Goal: Task Accomplishment & Management: Use online tool/utility

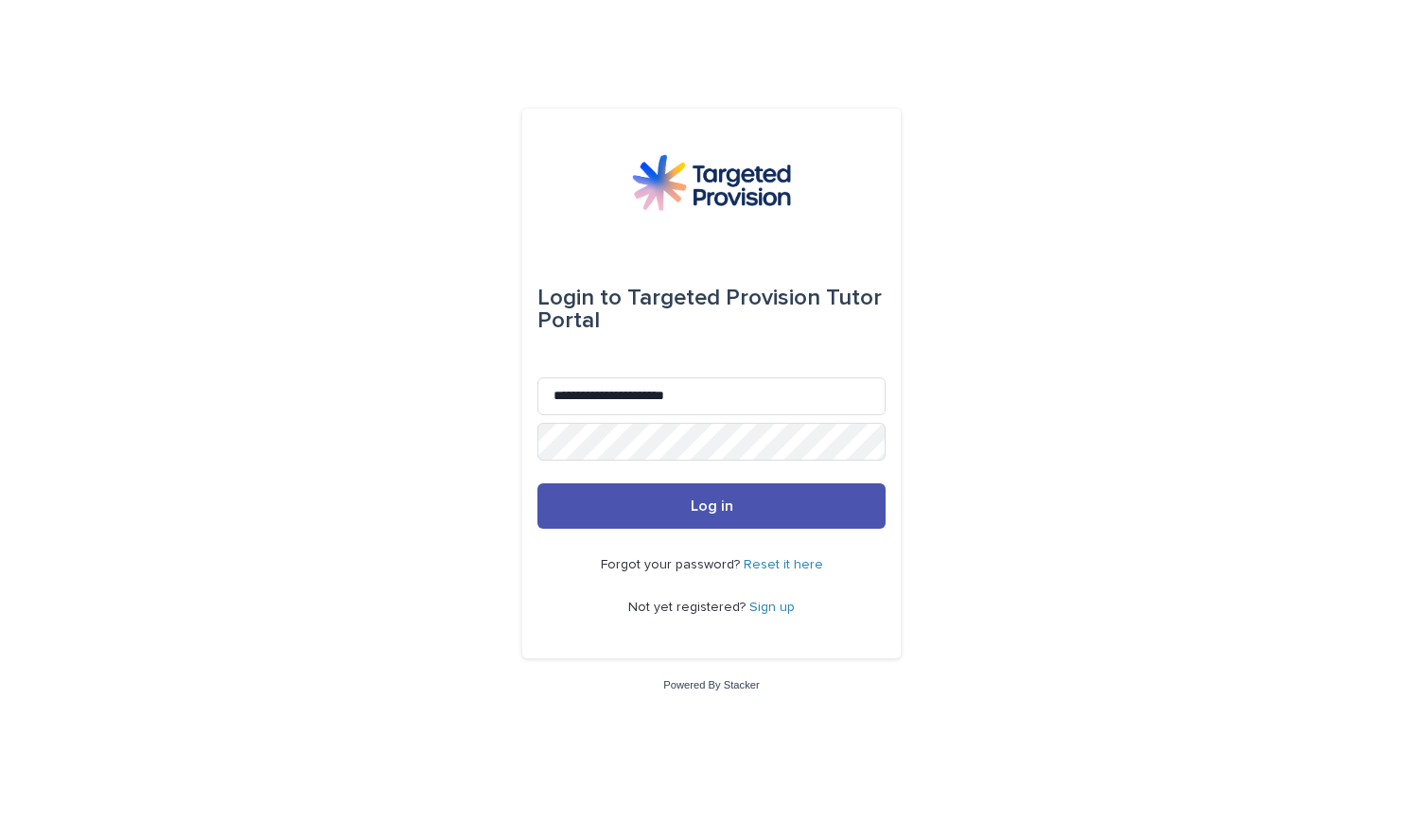
type input "**********"
click at [537, 483] on button "Log in" at bounding box center [711, 505] width 348 height 45
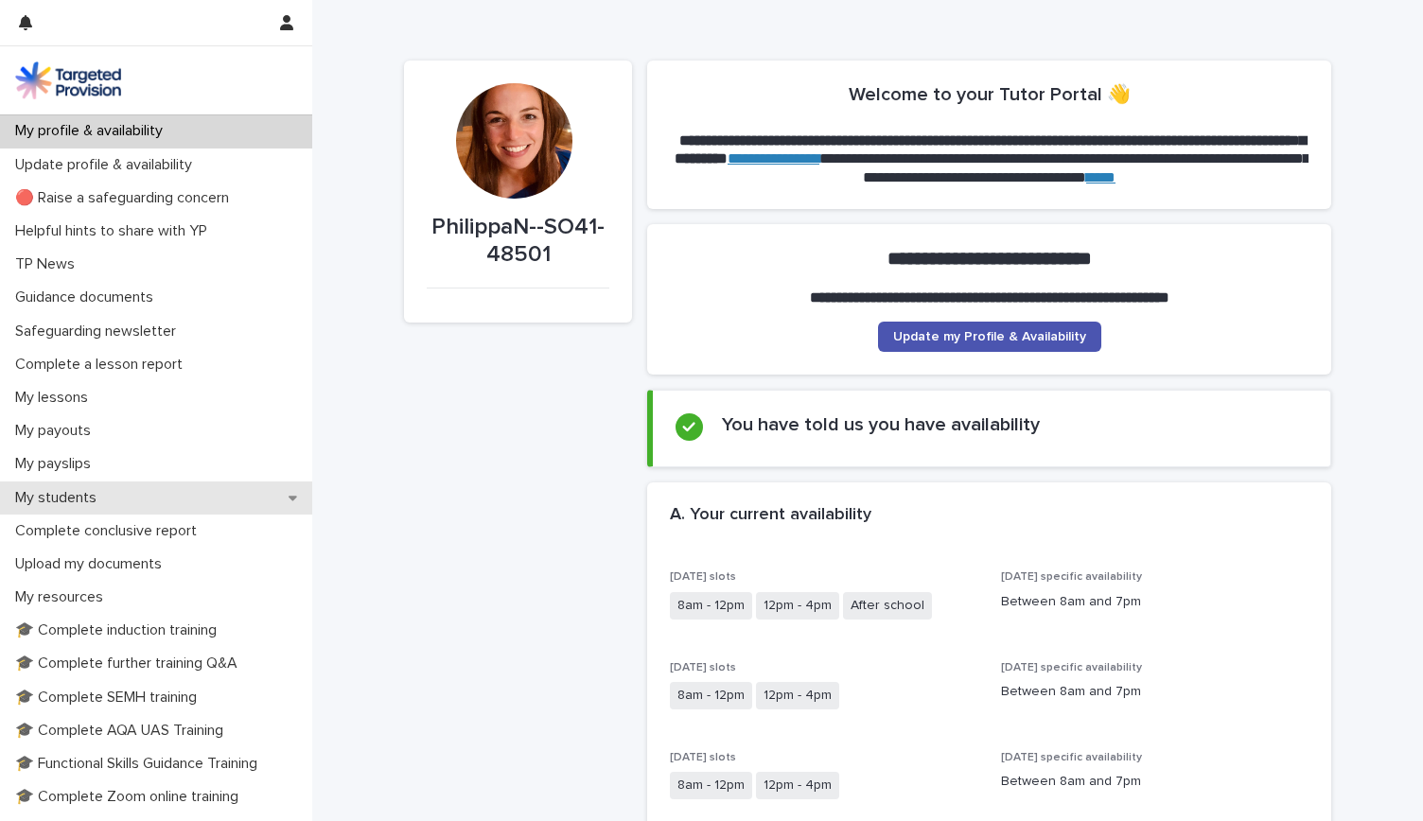
click at [102, 491] on p "My students" at bounding box center [60, 498] width 104 height 18
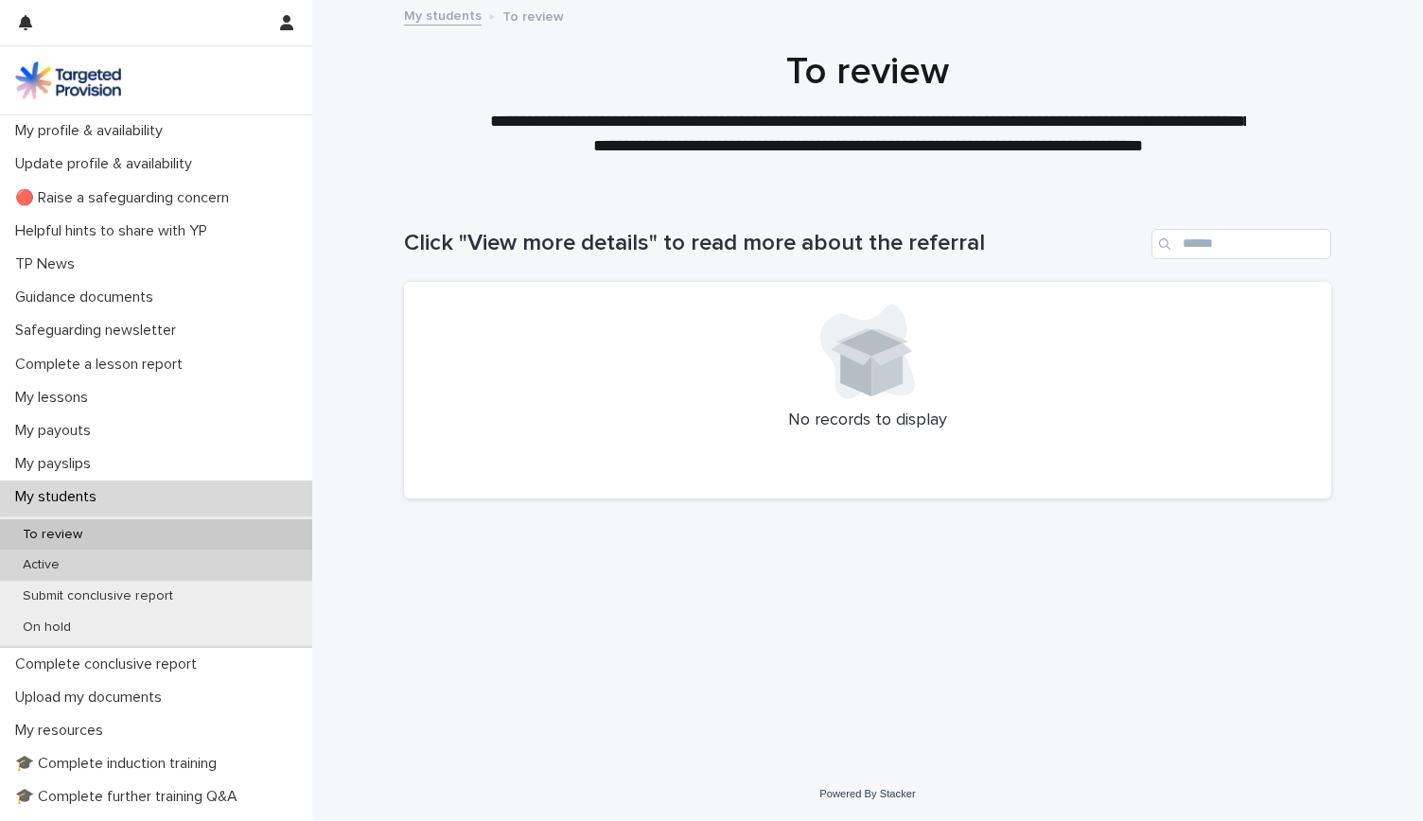
click at [96, 570] on div "Active" at bounding box center [156, 565] width 312 height 31
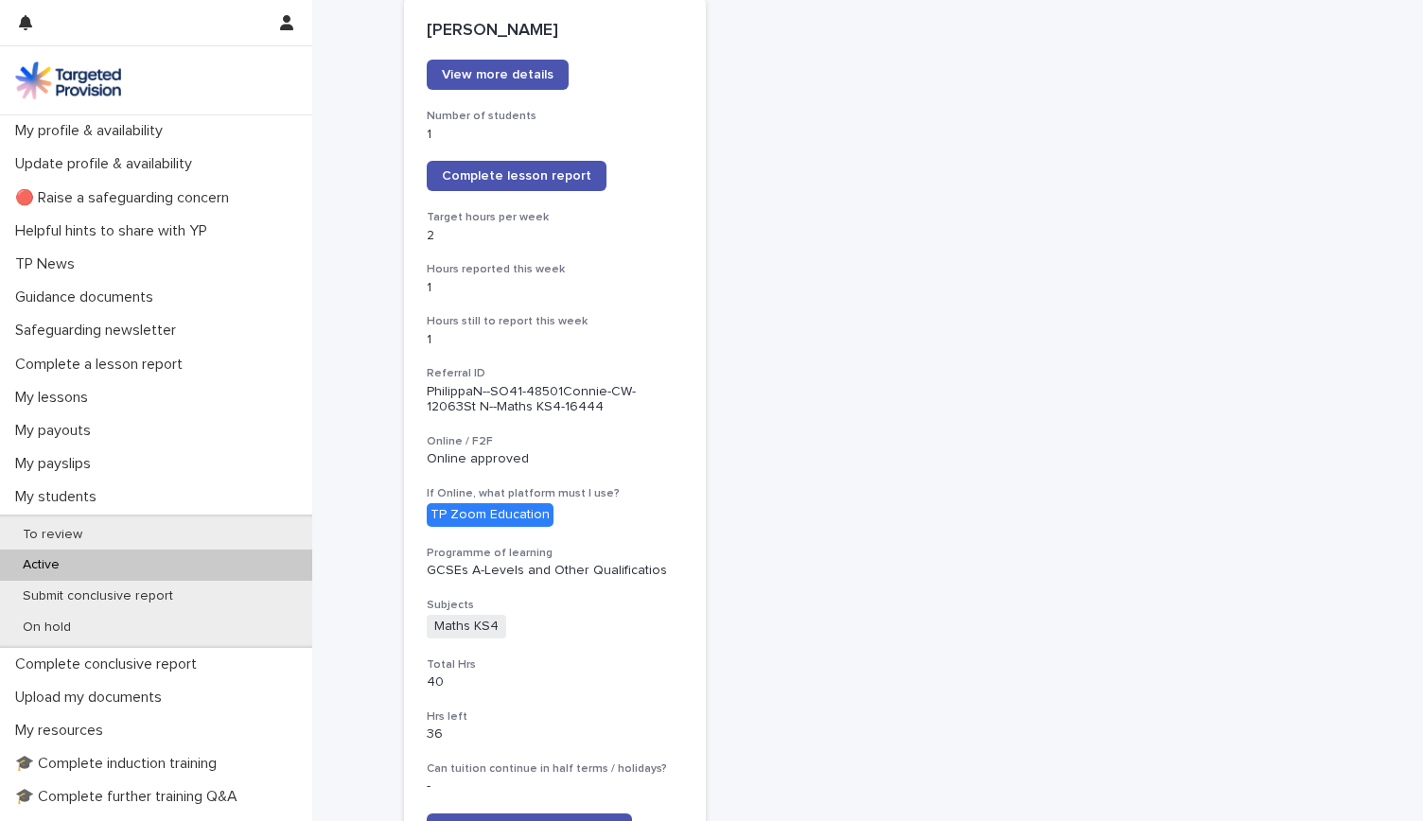
scroll to position [288, 0]
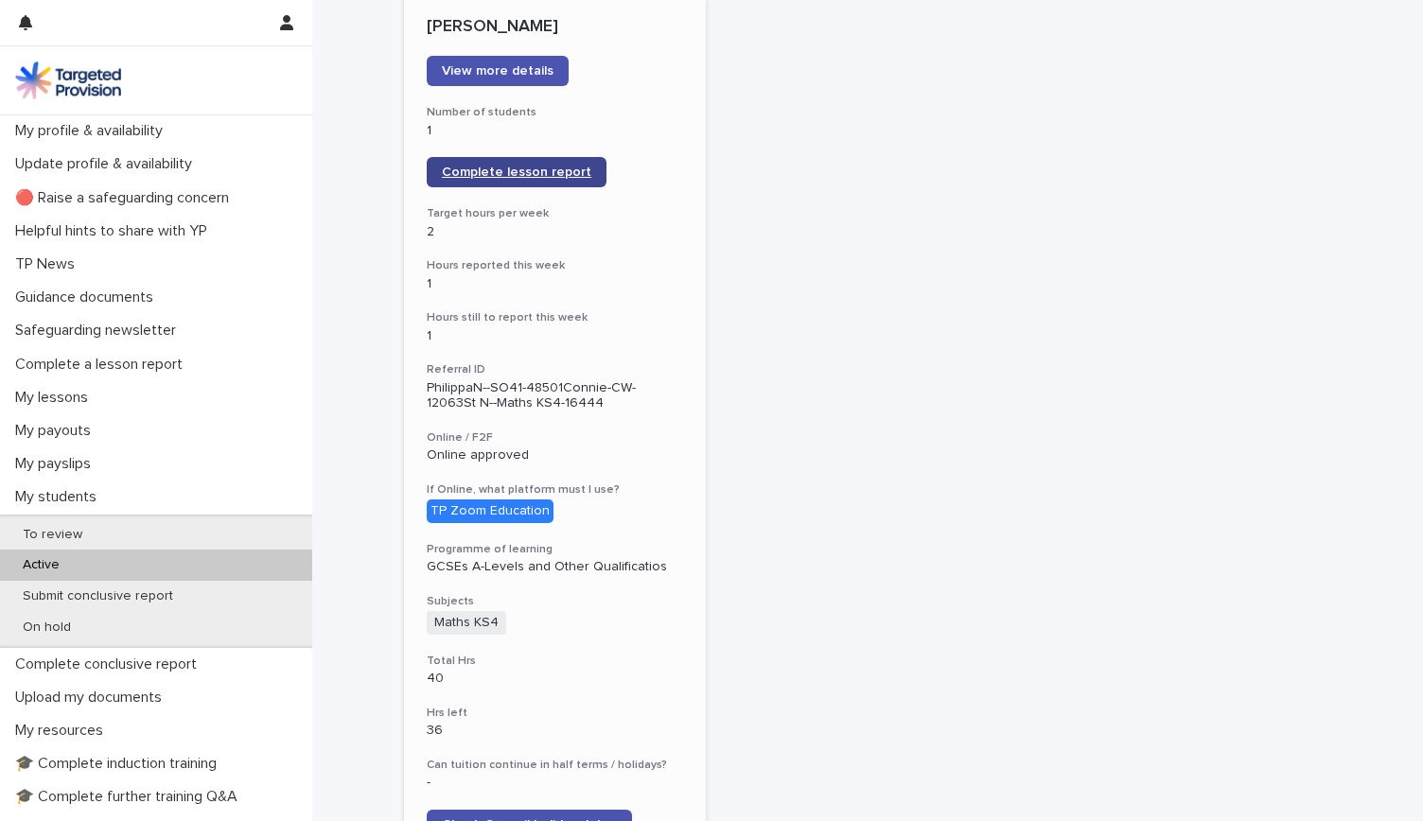
click at [503, 172] on span "Complete lesson report" at bounding box center [516, 172] width 149 height 13
